Goal: Information Seeking & Learning: Learn about a topic

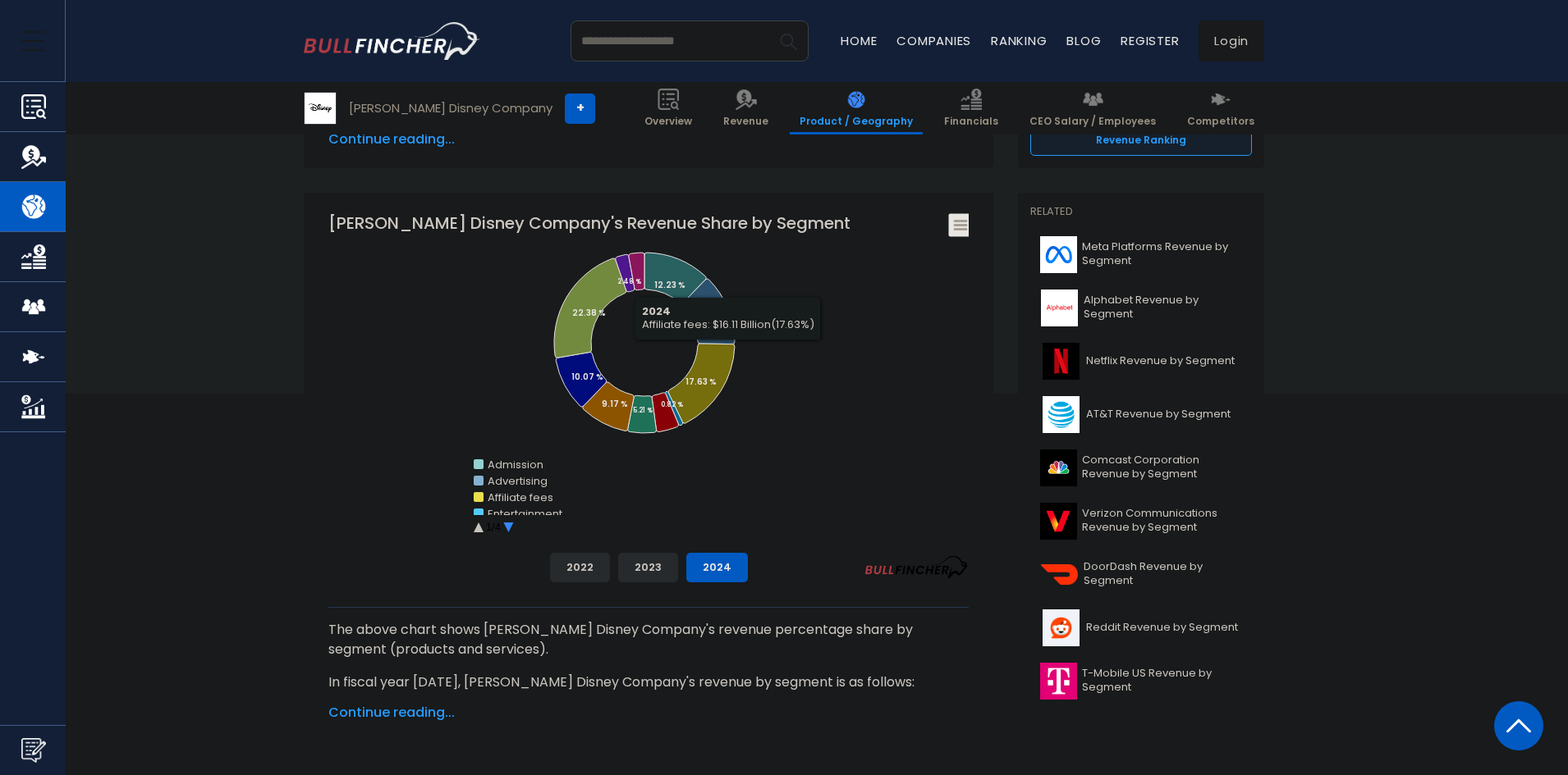
scroll to position [411, 0]
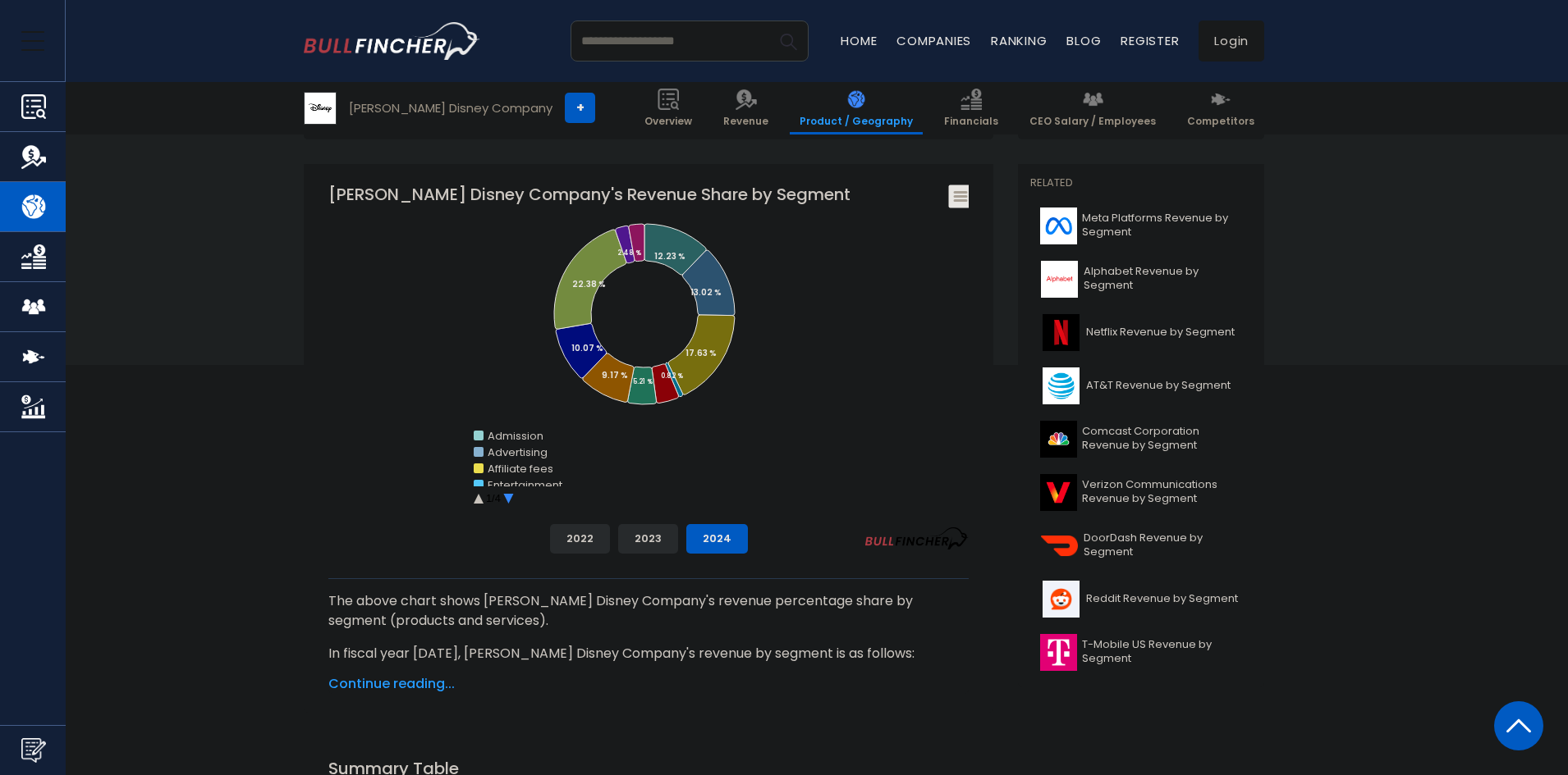
click at [507, 497] on circle "Walt Disney Company's Revenue Share by Segment" at bounding box center [509, 499] width 26 height 26
click at [642, 536] on button "2023" at bounding box center [648, 539] width 59 height 30
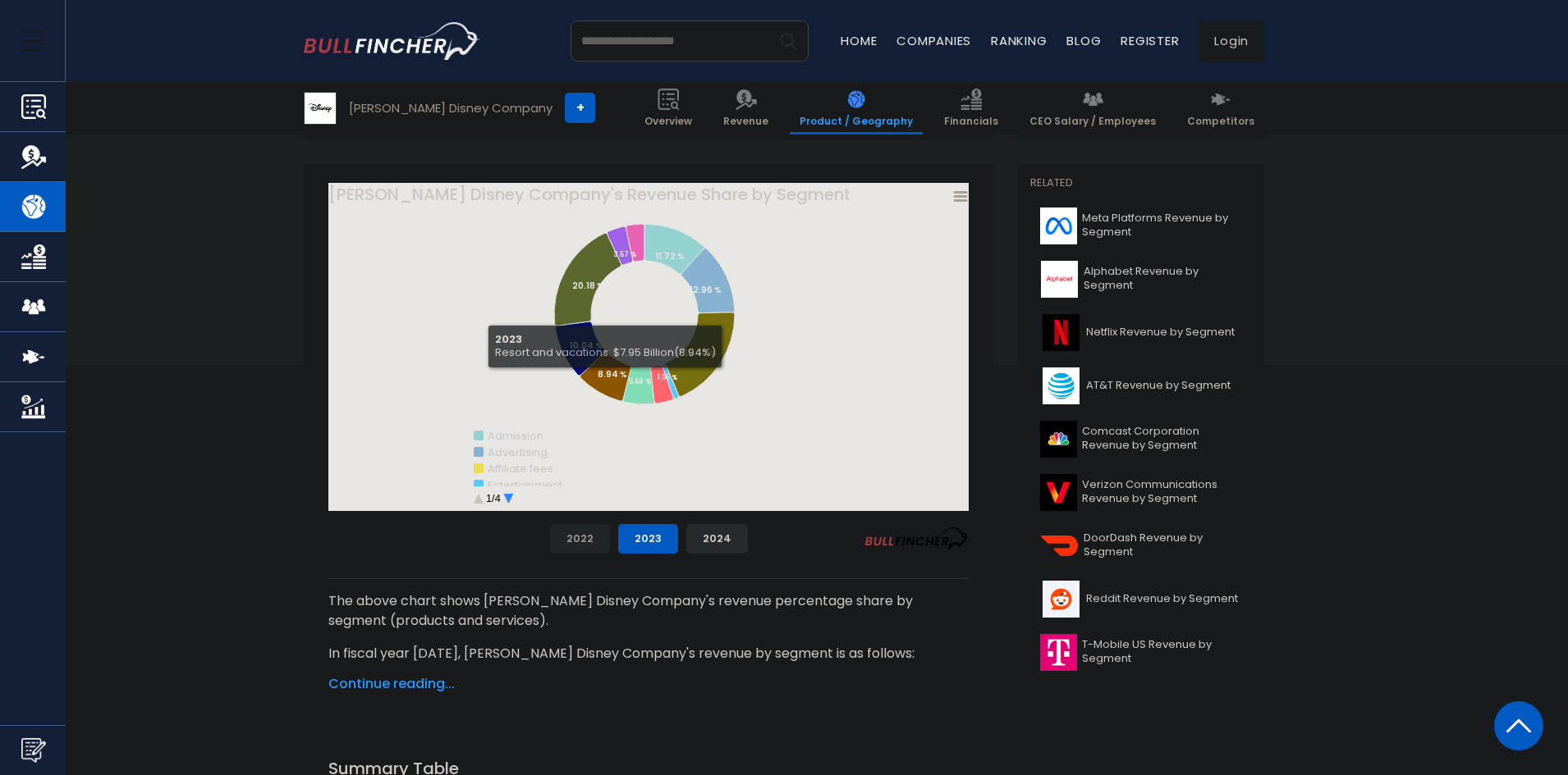
click at [589, 530] on button "2022" at bounding box center [580, 539] width 59 height 30
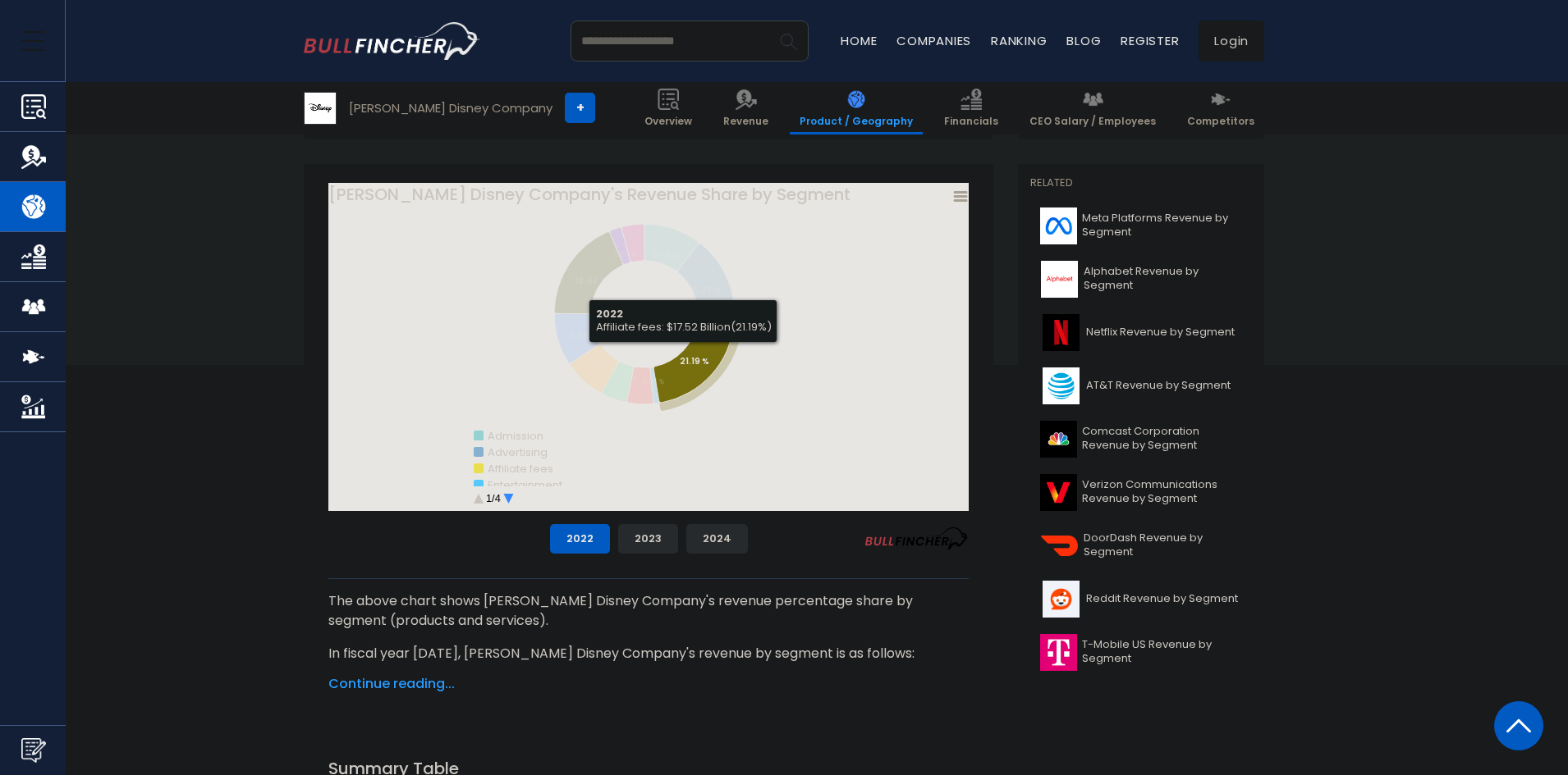
click at [687, 360] on tspan "21.19 %" at bounding box center [694, 361] width 30 height 12
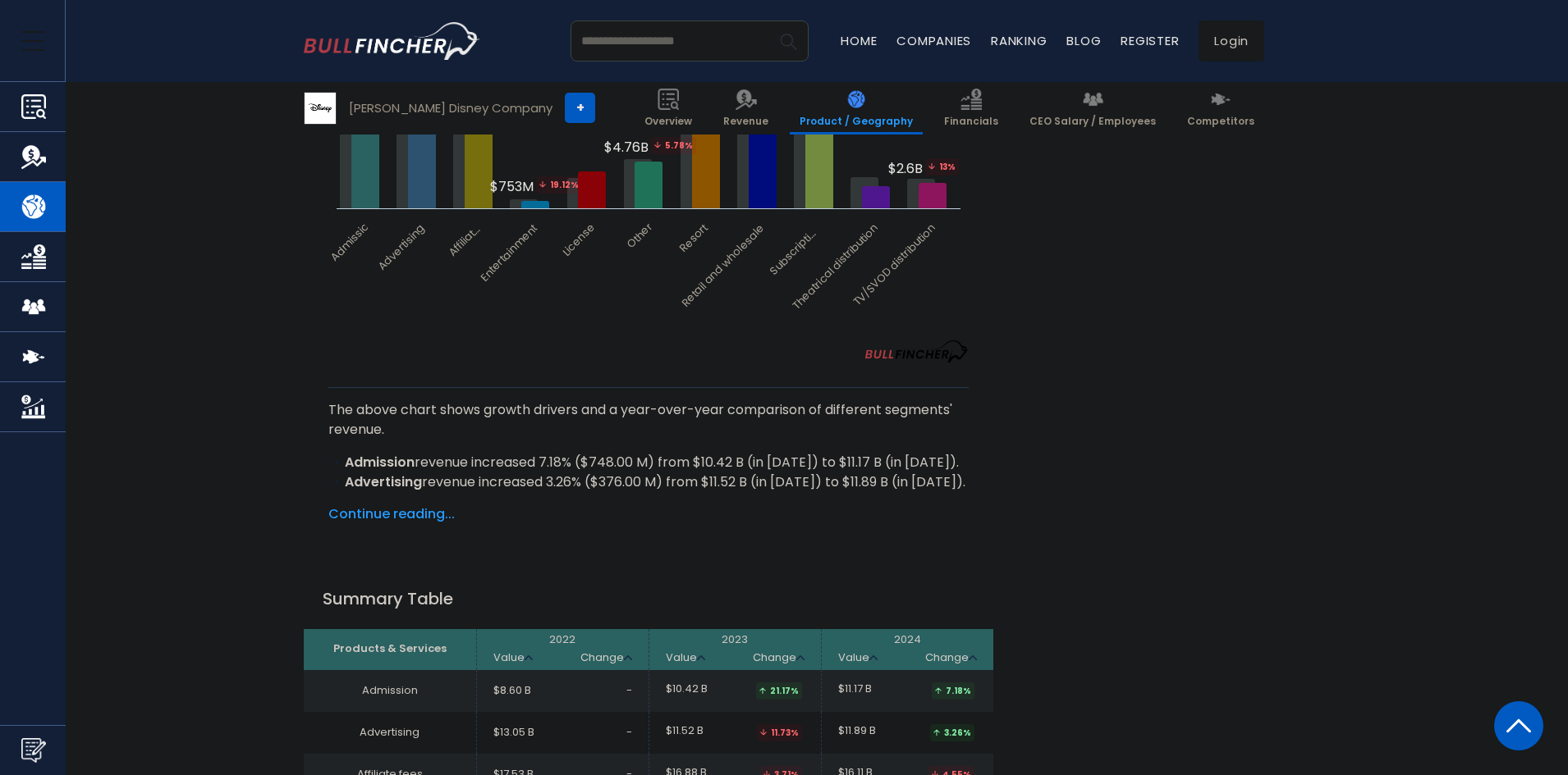
scroll to position [2544, 0]
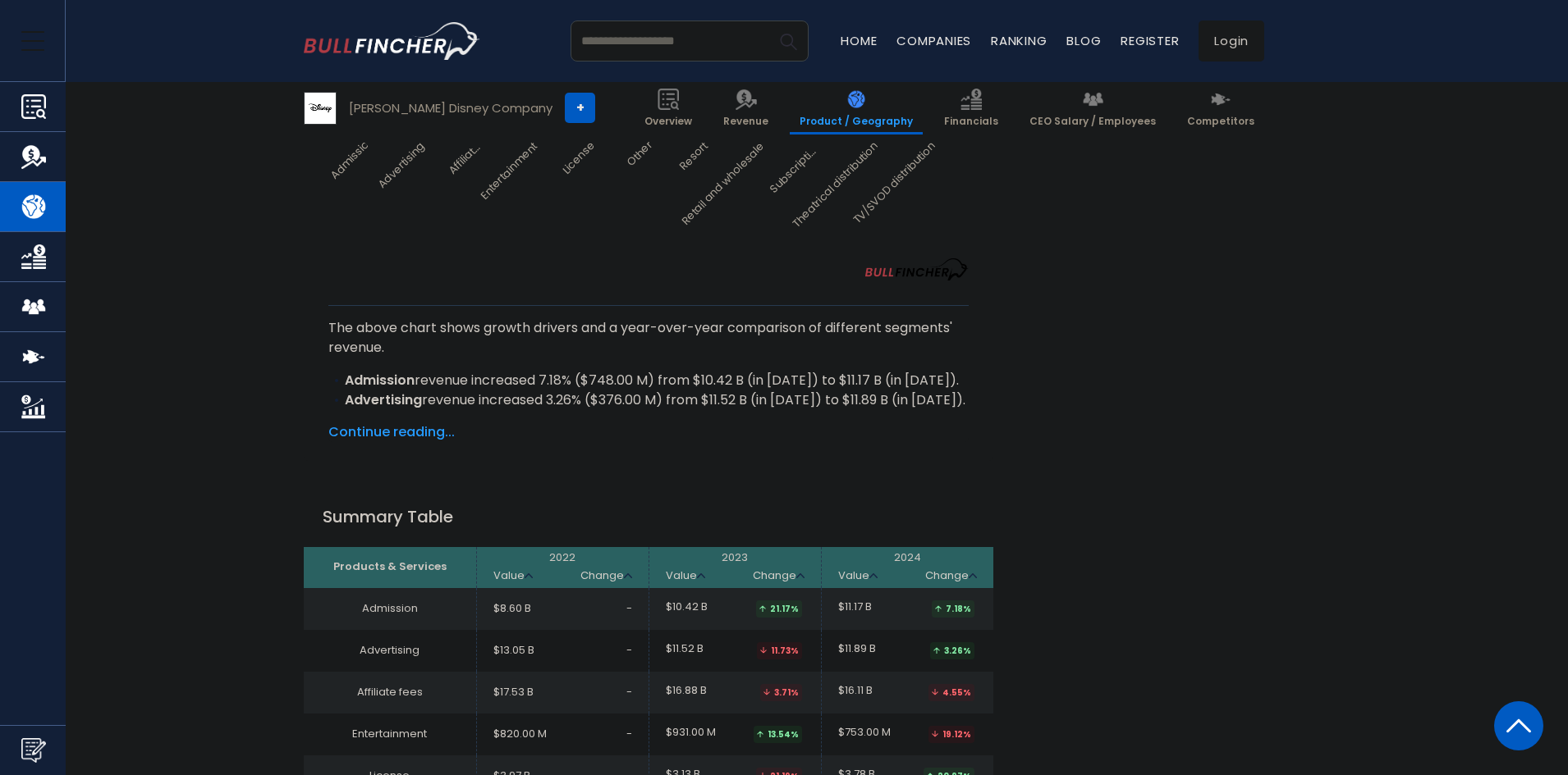
click at [433, 422] on span "Continue reading..." at bounding box center [648, 432] width 640 height 20
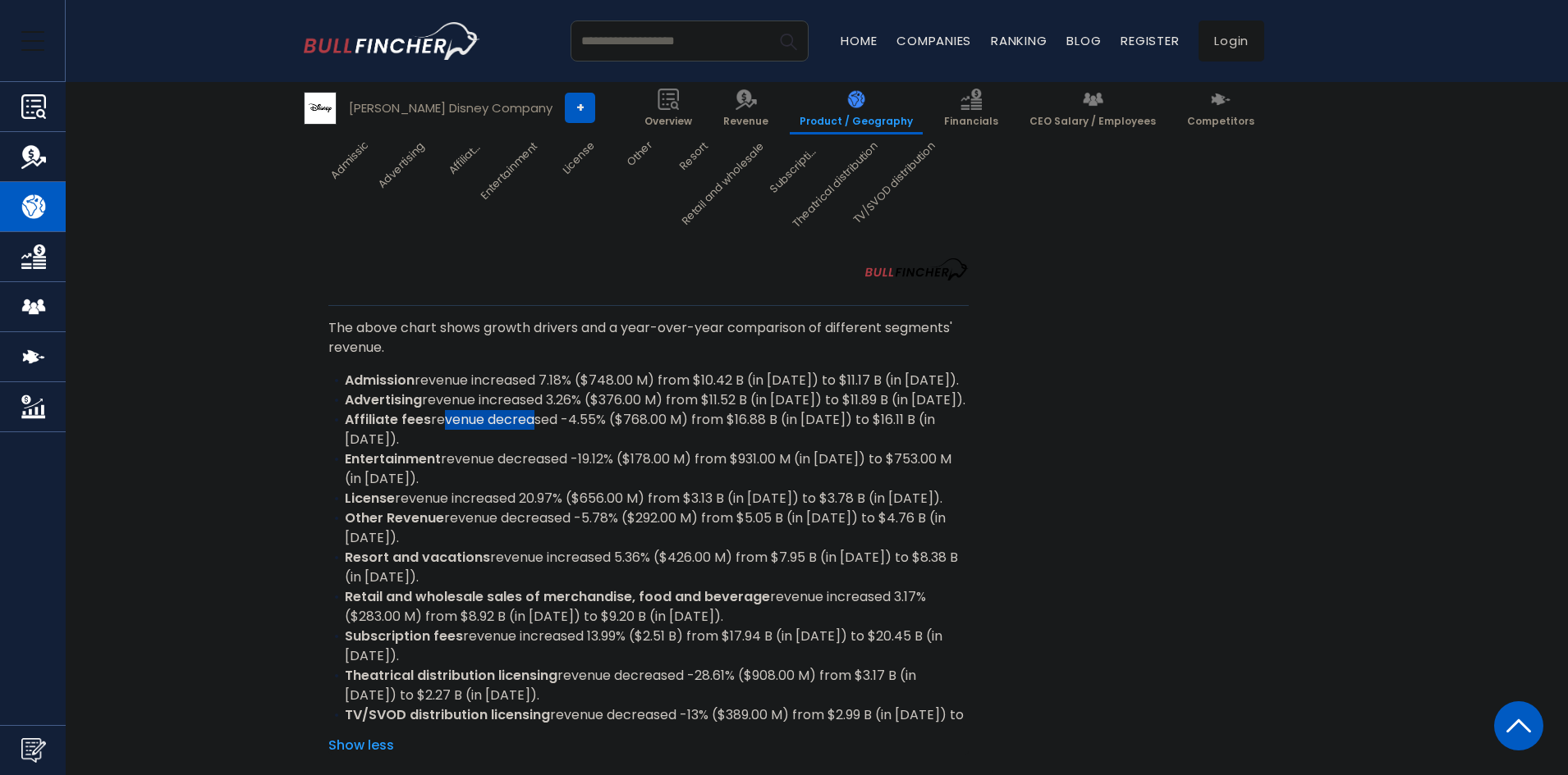
drag, startPoint x: 438, startPoint y: 404, endPoint x: 528, endPoint y: 400, distance: 90.1
click at [528, 411] on li "Affiliate fees revenue decreased -4.55% ($768.00 M) from $16.88 B (in [DATE]) t…" at bounding box center [648, 430] width 640 height 39
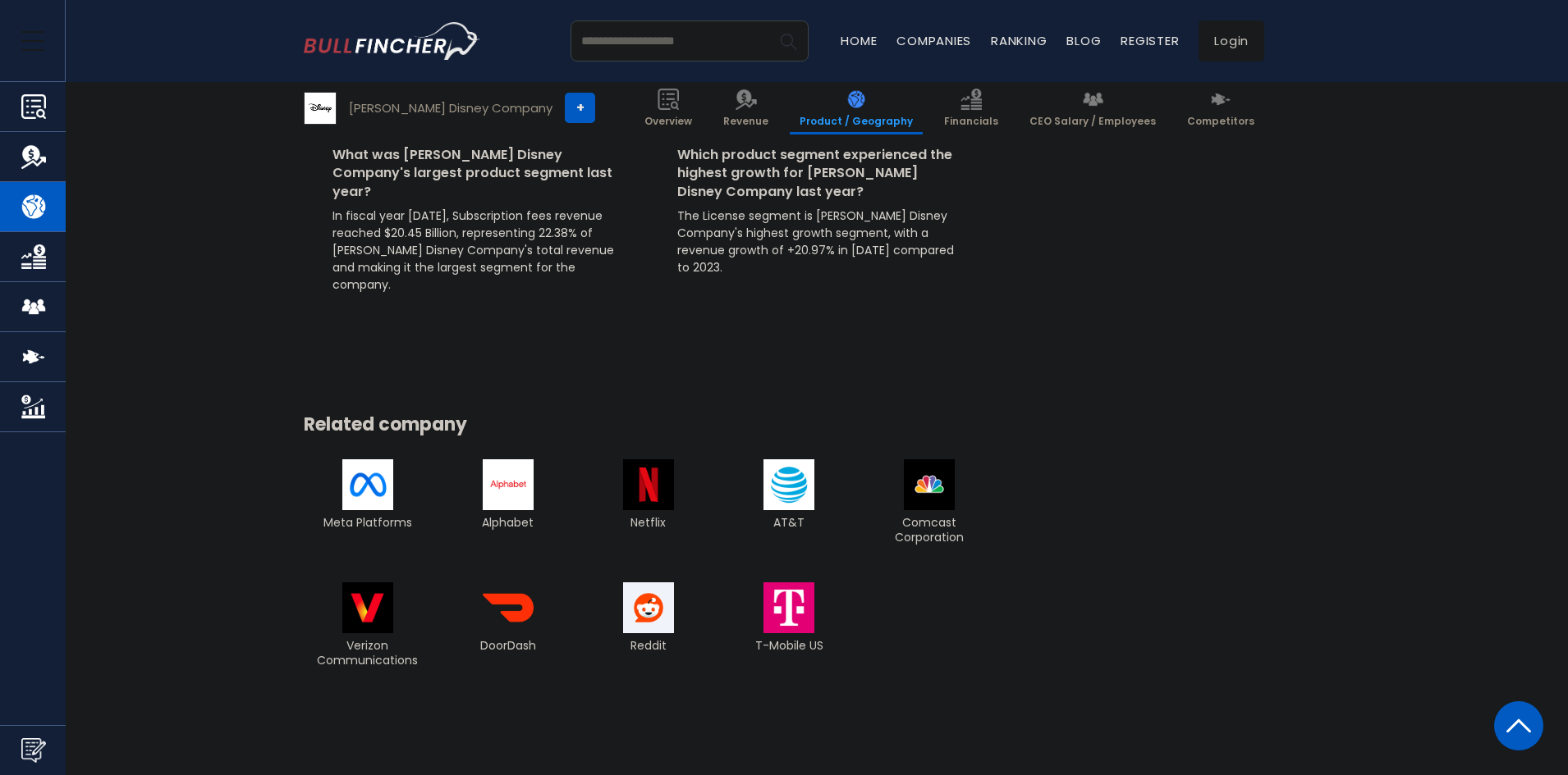
scroll to position [4102, 0]
